Goal: Task Accomplishment & Management: Complete application form

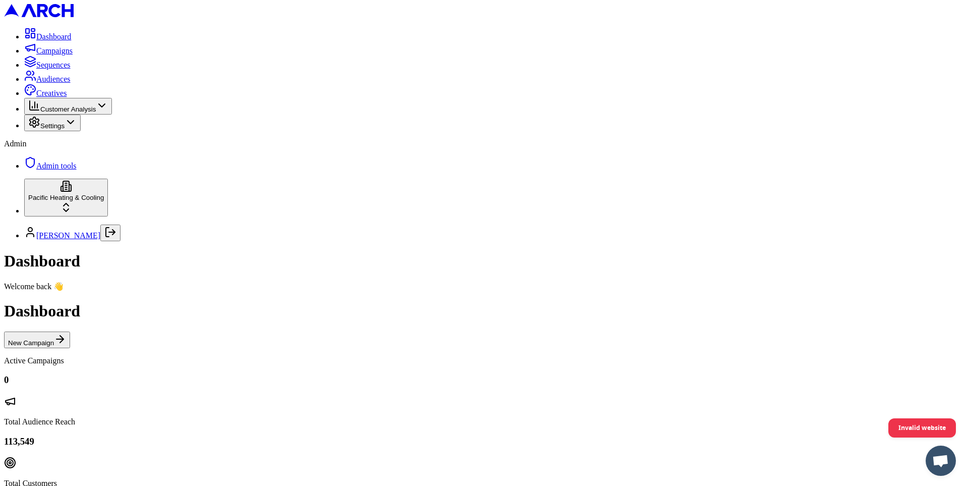
click at [71, 83] on span "Audiences" at bounding box center [53, 79] width 34 height 9
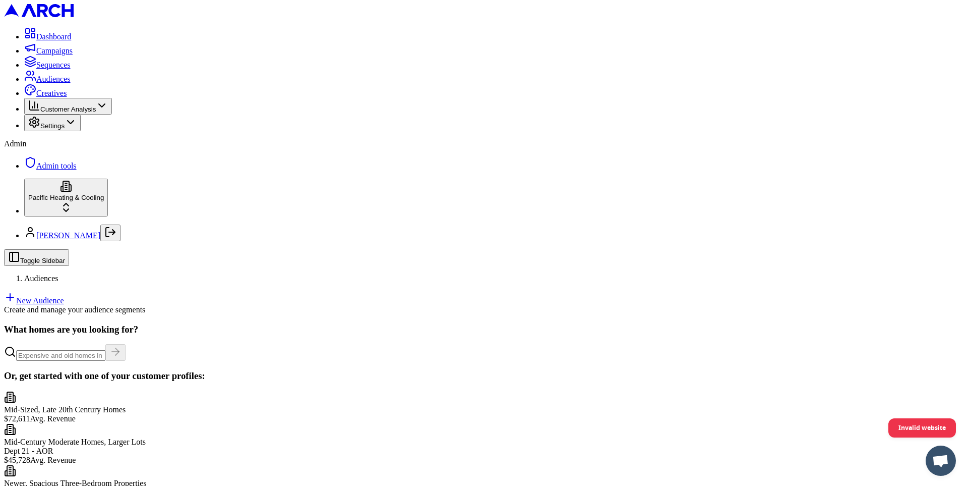
click at [77, 128] on icon at bounding box center [71, 122] width 12 height 12
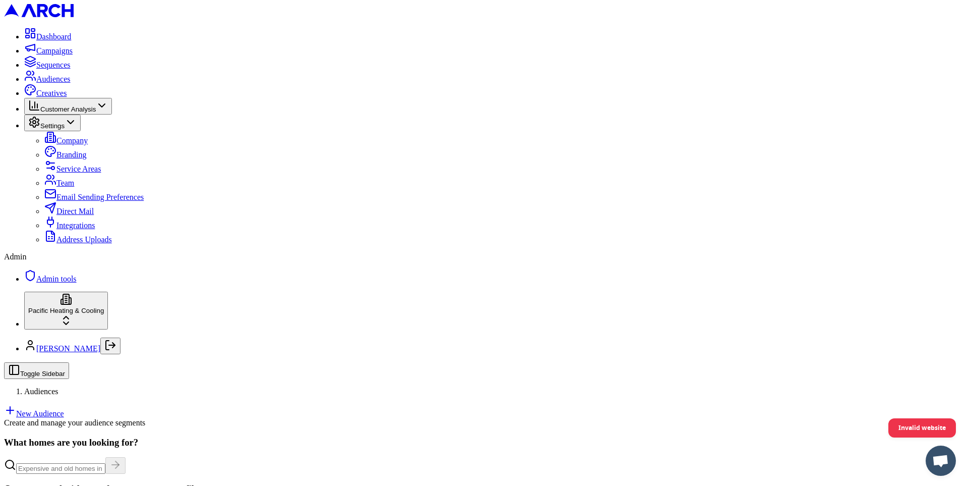
click at [83, 244] on span "Address Uploads" at bounding box center [83, 239] width 55 height 9
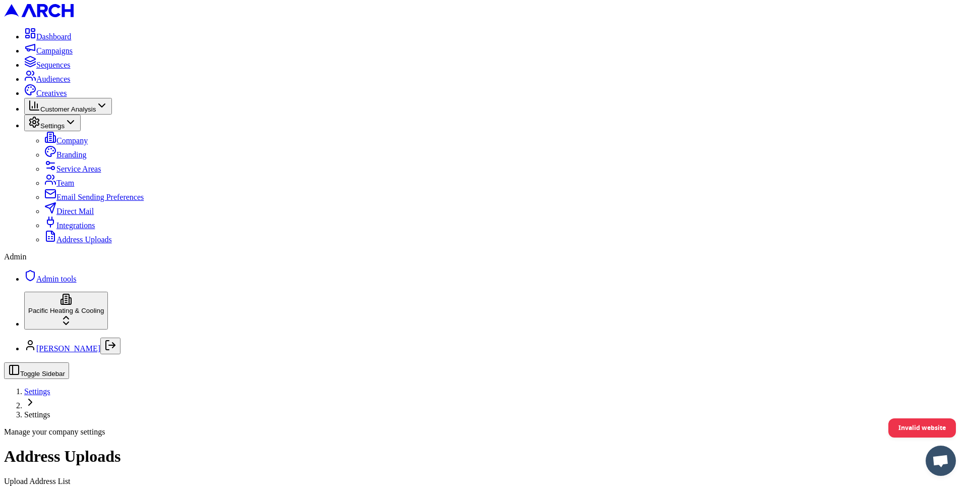
radio input "false"
radio input "true"
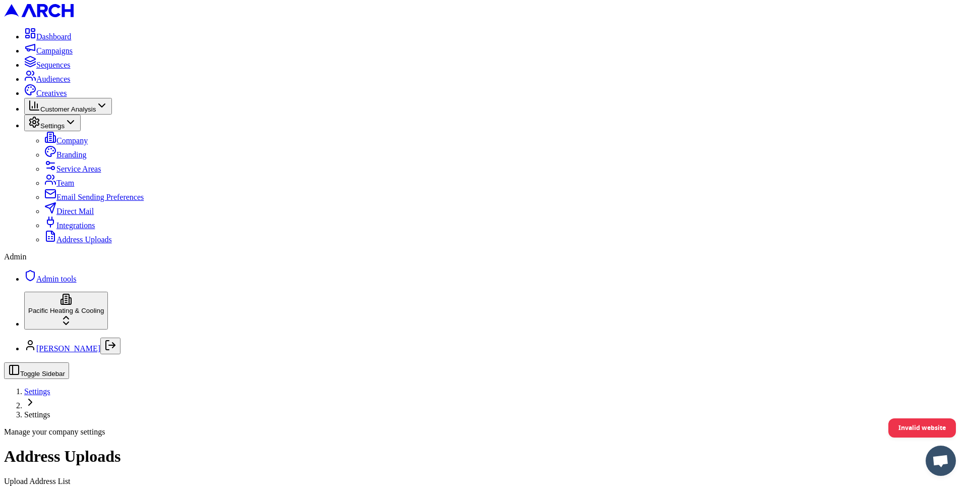
type input "ptu outreach single location"
type input "C:\fakepath\ptu-outreach-final.csv"
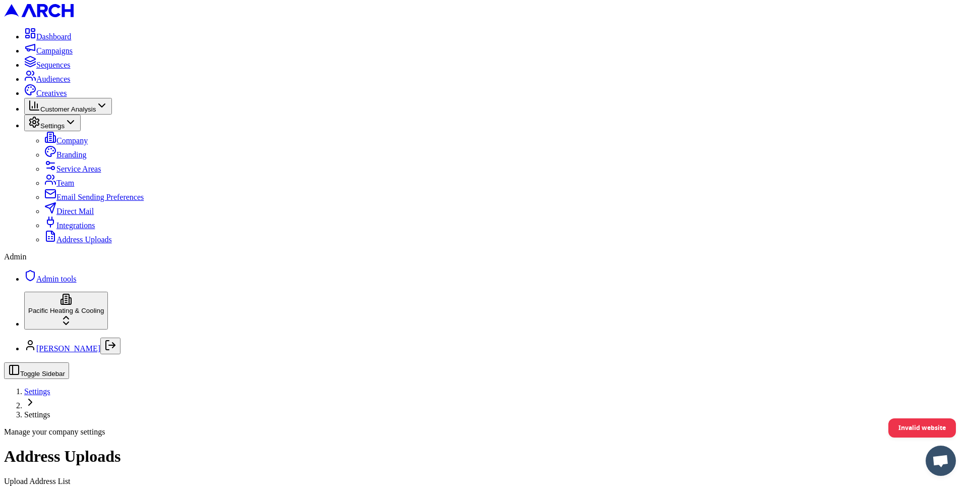
scroll to position [47, 0]
click at [58, 83] on span "Audiences" at bounding box center [53, 79] width 34 height 9
